Goal: Transaction & Acquisition: Book appointment/travel/reservation

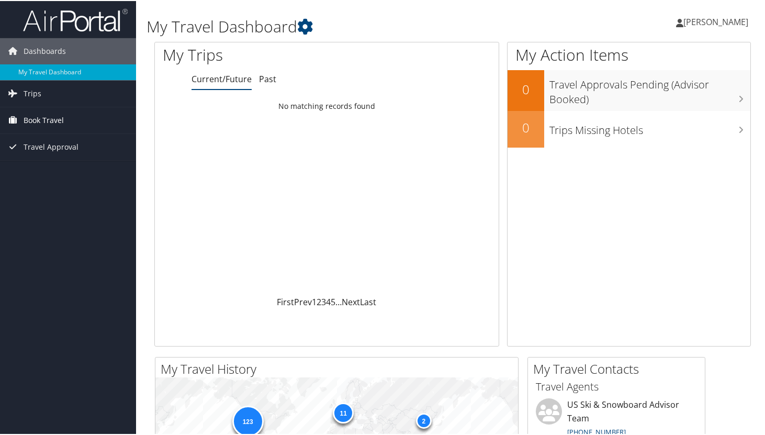
click at [39, 120] on span "Book Travel" at bounding box center [44, 119] width 40 height 26
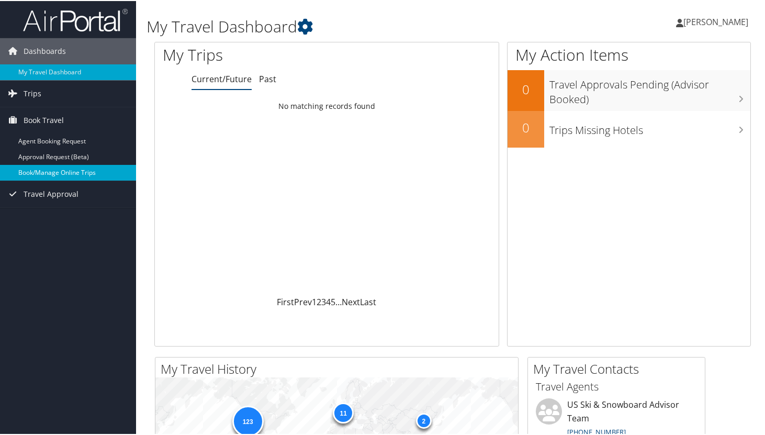
click at [44, 172] on link "Book/Manage Online Trips" at bounding box center [68, 172] width 136 height 16
click at [87, 176] on link "Book/Manage Online Trips" at bounding box center [68, 172] width 136 height 16
click at [44, 118] on span "Book Travel" at bounding box center [44, 119] width 40 height 26
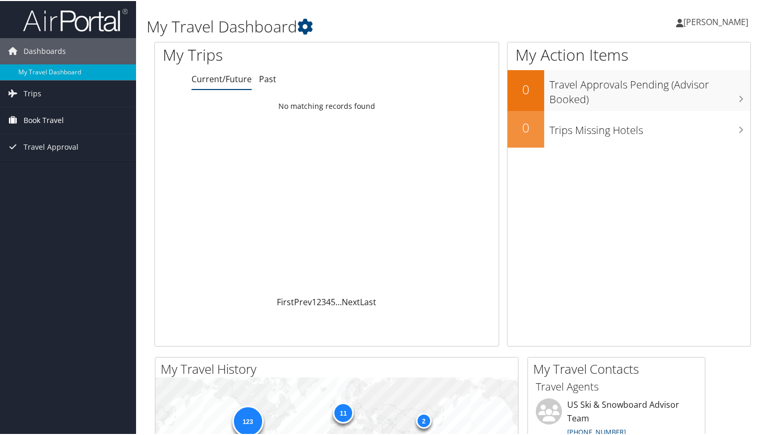
click at [44, 115] on span "Book Travel" at bounding box center [44, 119] width 40 height 26
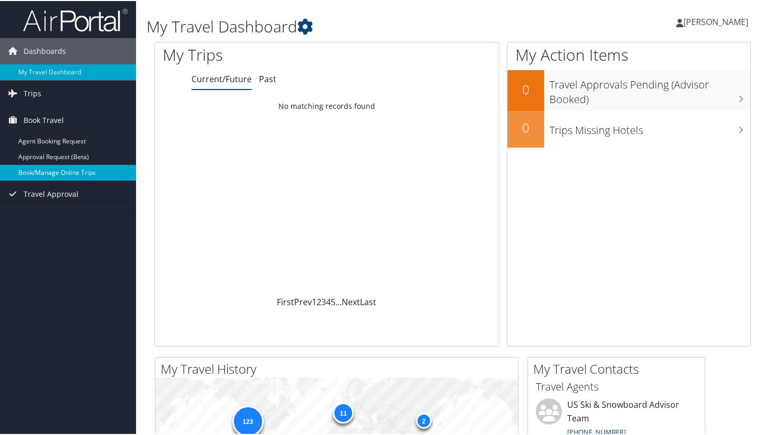
click at [62, 172] on link "Book/Manage Online Trips" at bounding box center [68, 172] width 136 height 16
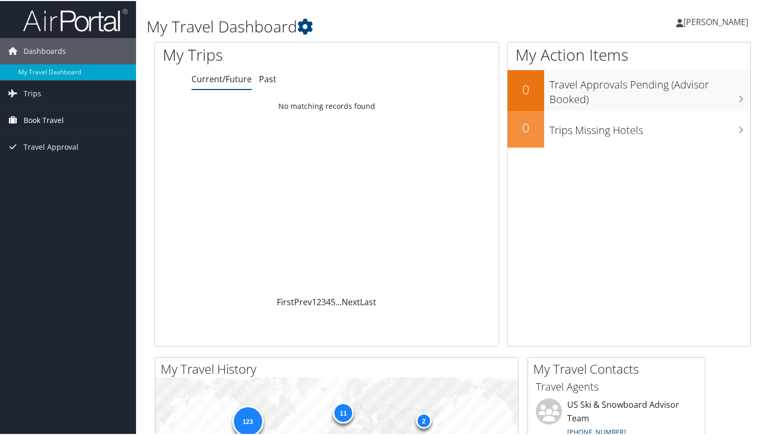
click at [38, 119] on span "Book Travel" at bounding box center [44, 119] width 40 height 26
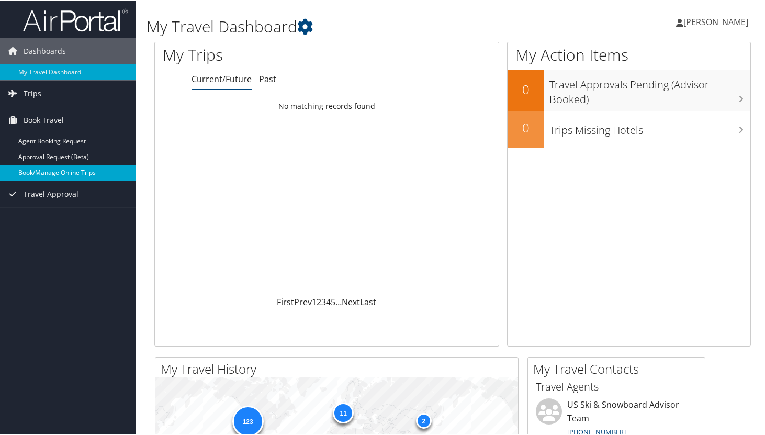
click at [47, 172] on link "Book/Manage Online Trips" at bounding box center [68, 172] width 136 height 16
